Goal: Information Seeking & Learning: Learn about a topic

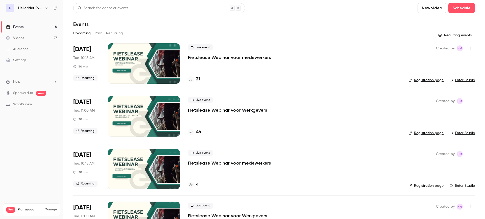
click at [100, 31] on button "Past" at bounding box center [98, 33] width 7 height 8
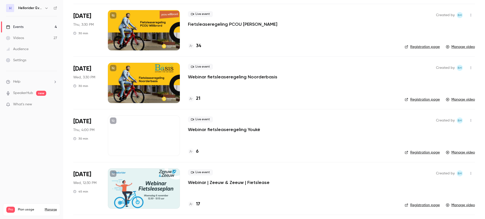
scroll to position [984, 0]
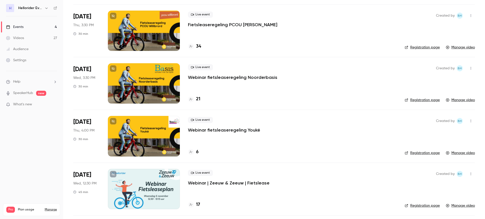
click at [46, 7] on icon "button" at bounding box center [46, 8] width 4 height 4
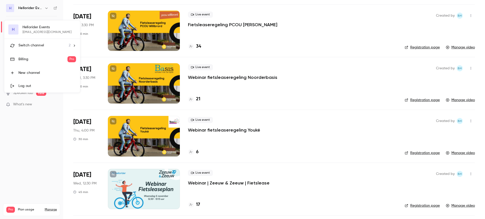
click at [42, 44] on span "Switch channel" at bounding box center [30, 45] width 25 height 5
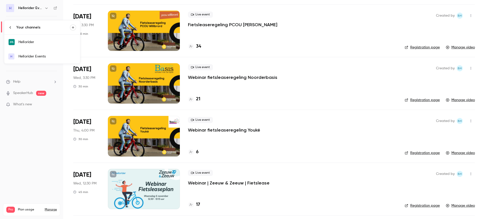
click at [56, 40] on div "Hellorider" at bounding box center [47, 42] width 58 height 5
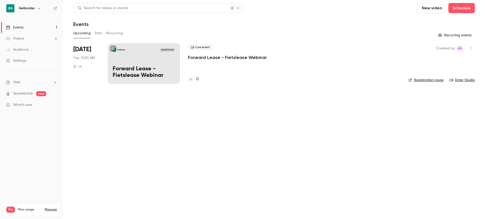
click at [226, 58] on p "Forward Lease - Fietslease Webinar" at bounding box center [227, 58] width 79 height 6
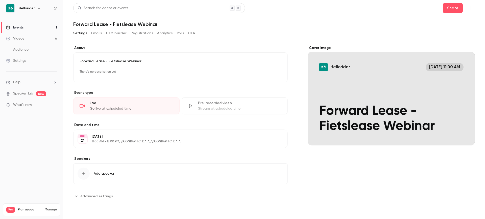
click at [21, 38] on div "Videos" at bounding box center [15, 38] width 18 height 5
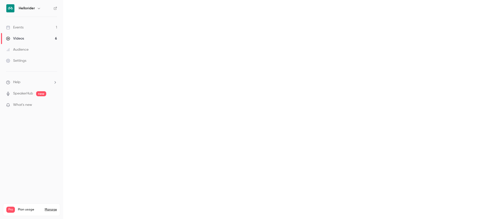
click at [28, 28] on link "Events 1" at bounding box center [31, 27] width 63 height 11
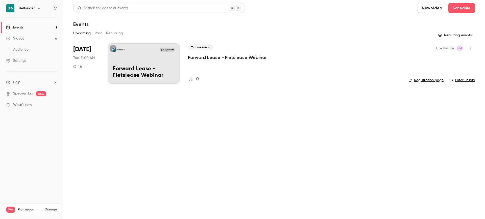
click at [95, 35] on button "Past" at bounding box center [98, 33] width 7 height 8
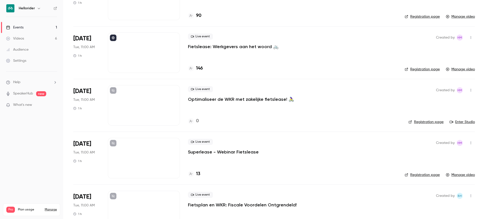
scroll to position [191, 0]
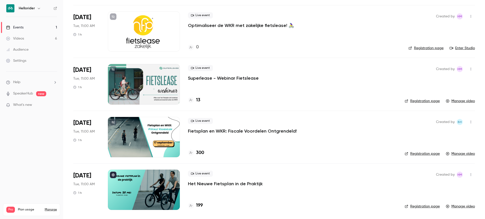
drag, startPoint x: 273, startPoint y: 187, endPoint x: 186, endPoint y: 184, distance: 87.6
click at [186, 184] on li "[DATE] Tue, 11:00 AM 1 h Live event Het Nieuwe Fietsplan in de Praktijk 199 Cre…" at bounding box center [273, 190] width 401 height 53
click at [254, 182] on p "Het Nieuwe Fietsplan in de Praktijk" at bounding box center [225, 184] width 75 height 6
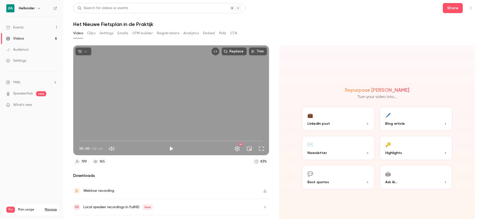
click at [174, 35] on button "Registrations" at bounding box center [168, 33] width 22 height 8
